Goal: Information Seeking & Learning: Learn about a topic

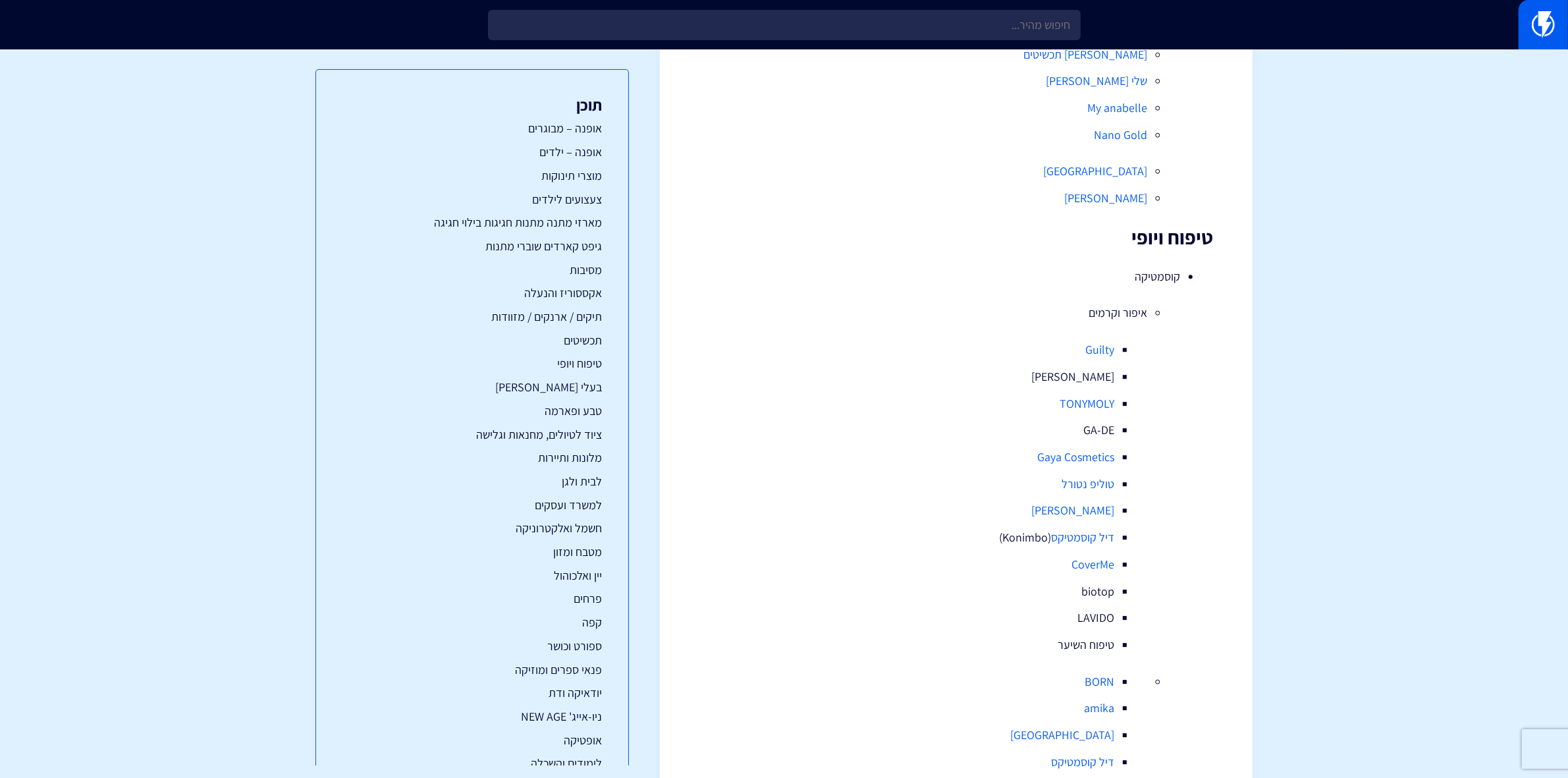
scroll to position [4827, 0]
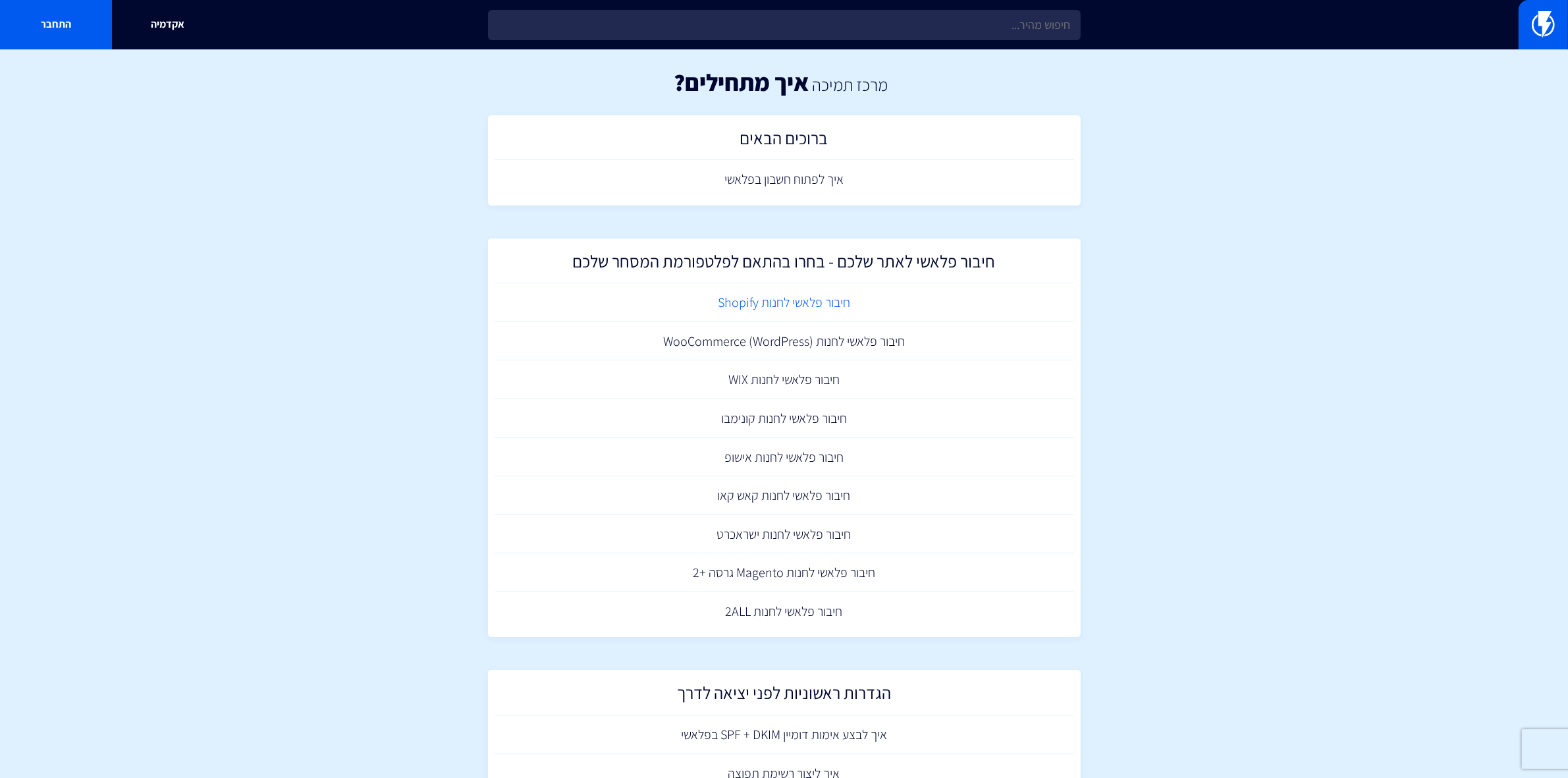
click at [741, 302] on link "חיבור פלאשי לחנות Shopify" at bounding box center [784, 303] width 580 height 39
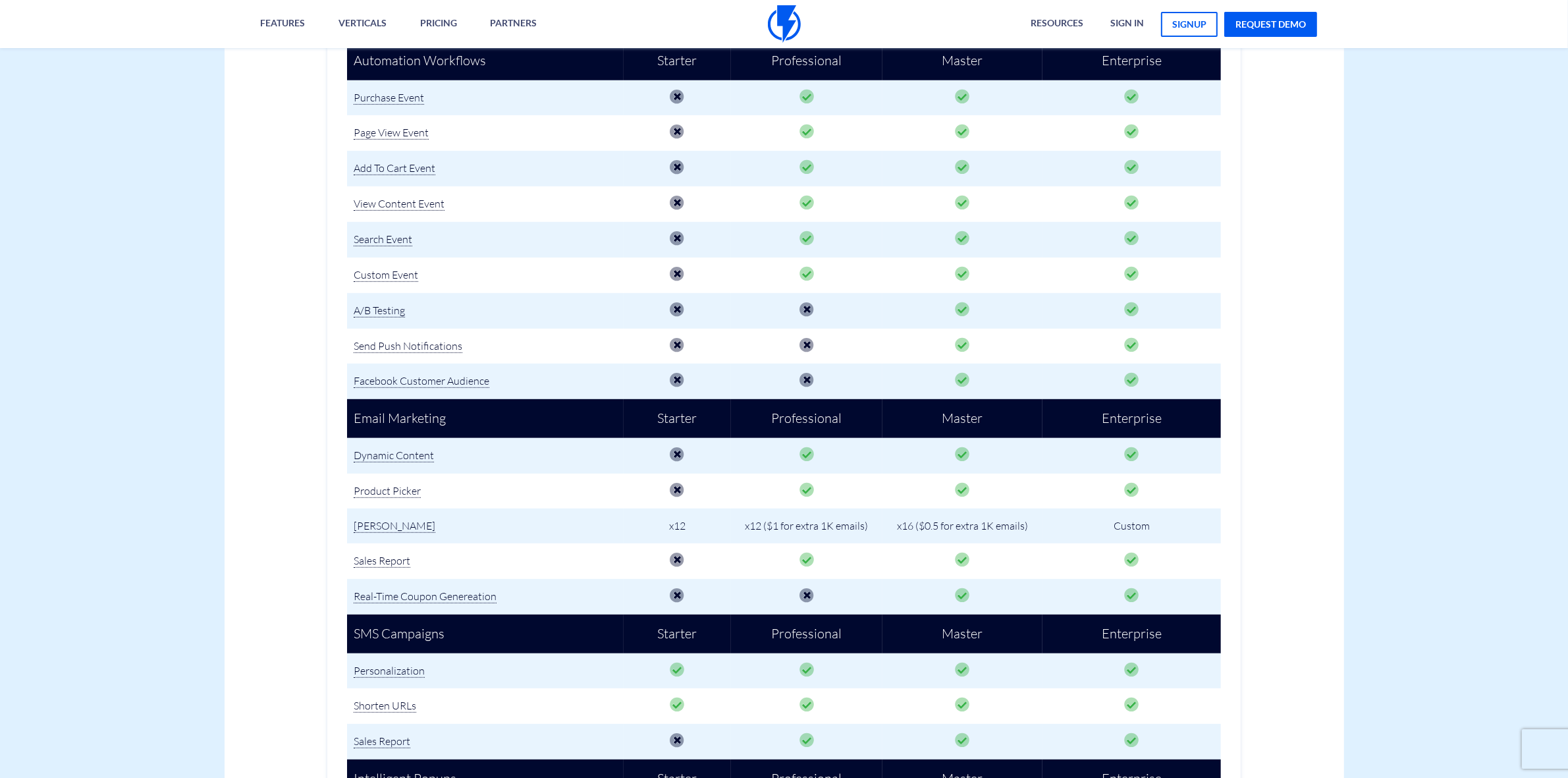
scroll to position [988, 0]
